Goal: Information Seeking & Learning: Learn about a topic

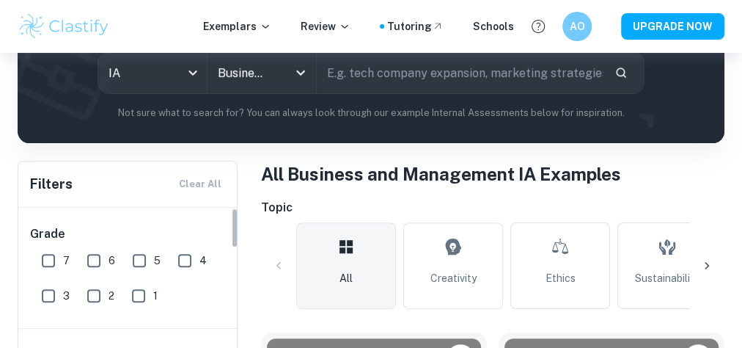
click at [51, 263] on input "7" at bounding box center [48, 260] width 29 height 29
checkbox input "true"
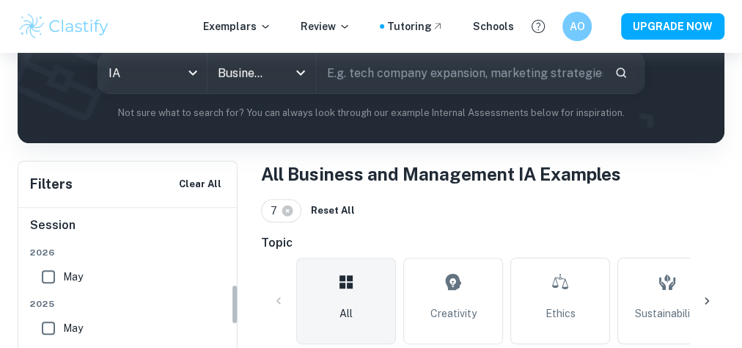
scroll to position [324, 0]
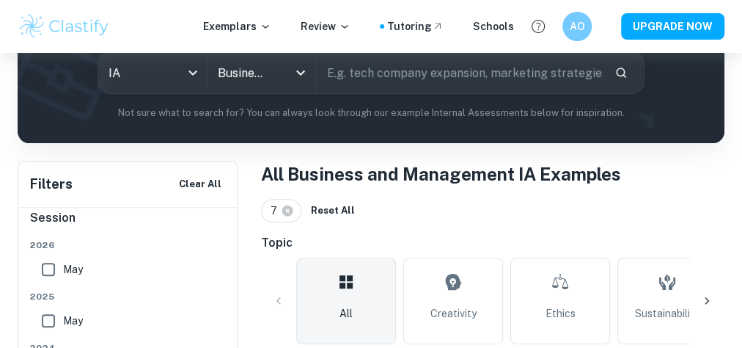
drag, startPoint x: 51, startPoint y: 263, endPoint x: 27, endPoint y: 233, distance: 38.0
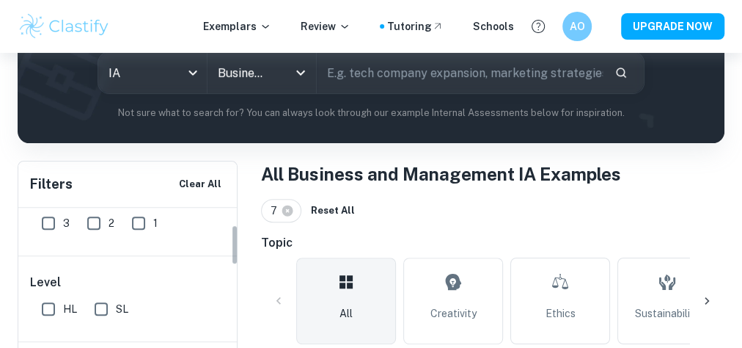
scroll to position [71, 0]
click at [49, 309] on input "HL" at bounding box center [48, 310] width 29 height 29
checkbox input "true"
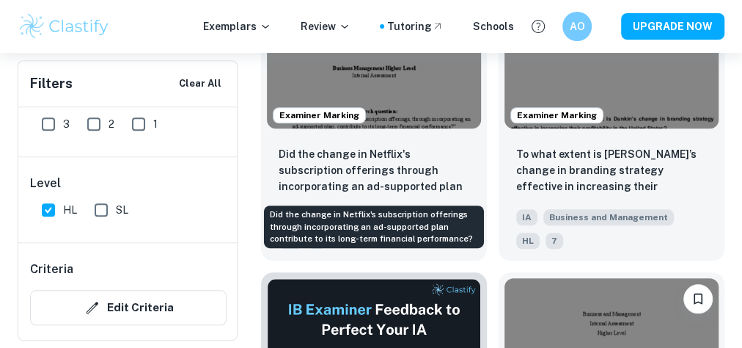
scroll to position [589, 0]
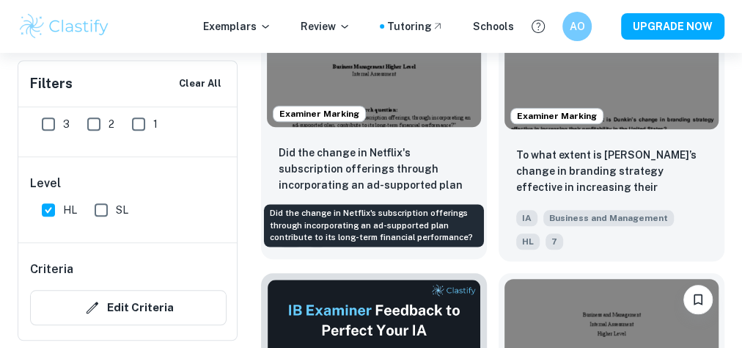
click at [423, 184] on p "Did the change in Netflix's subscription offerings through incorporating an ad-…" at bounding box center [374, 170] width 191 height 50
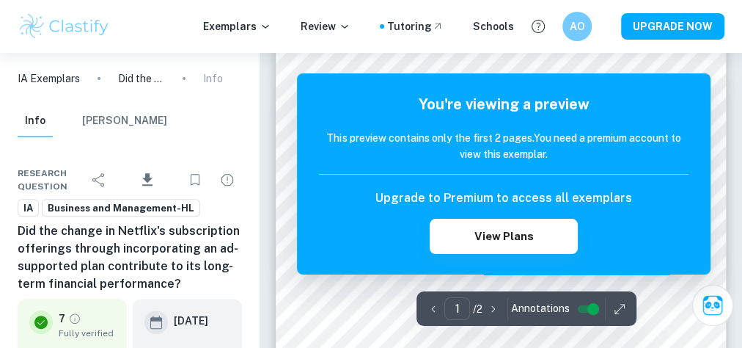
scroll to position [203, 0]
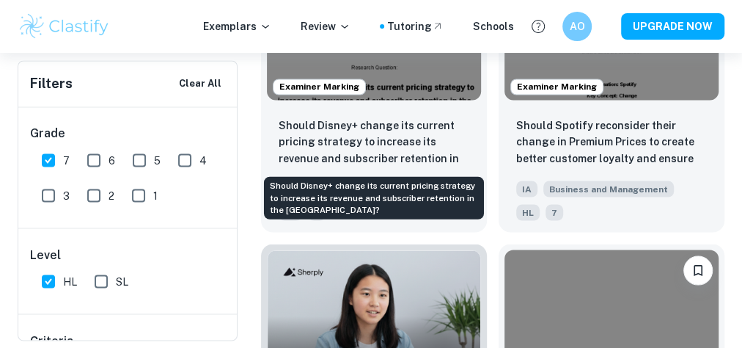
scroll to position [1240, 0]
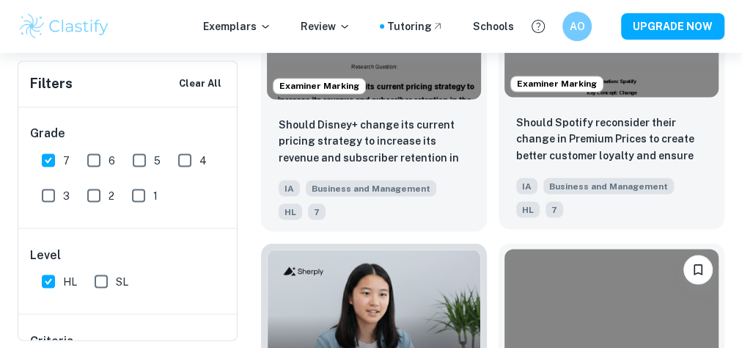
click at [631, 106] on div "Should Spotify reconsider their change in Premium Prices to create better custo…" at bounding box center [612, 166] width 226 height 126
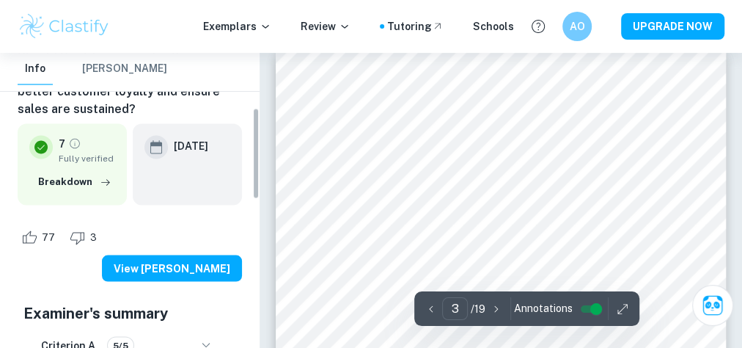
scroll to position [176, 0]
type input "2"
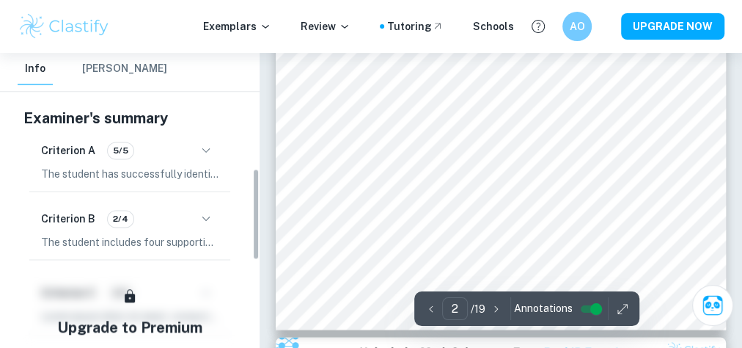
scroll to position [376, 0]
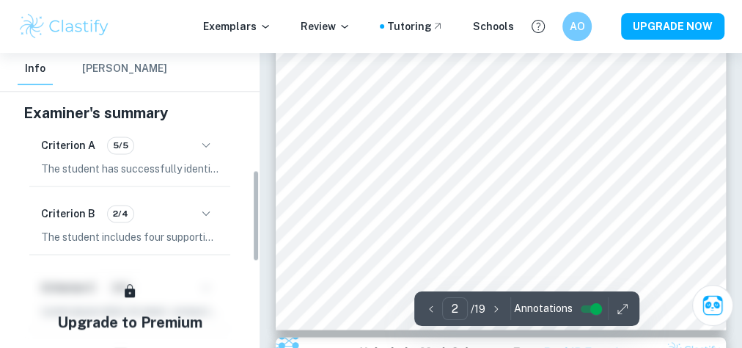
click at [211, 205] on icon "button" at bounding box center [206, 214] width 18 height 18
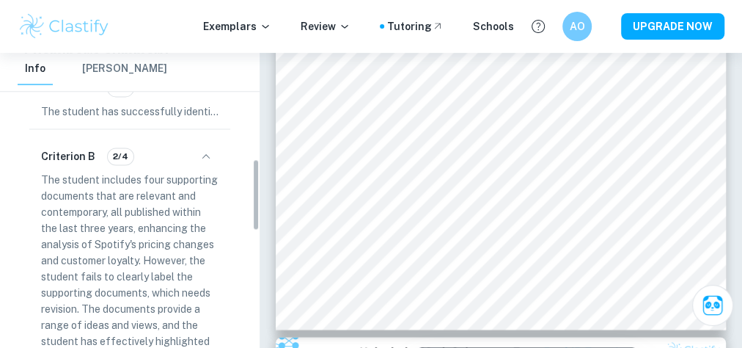
scroll to position [434, 0]
